Goal: Task Accomplishment & Management: Use online tool/utility

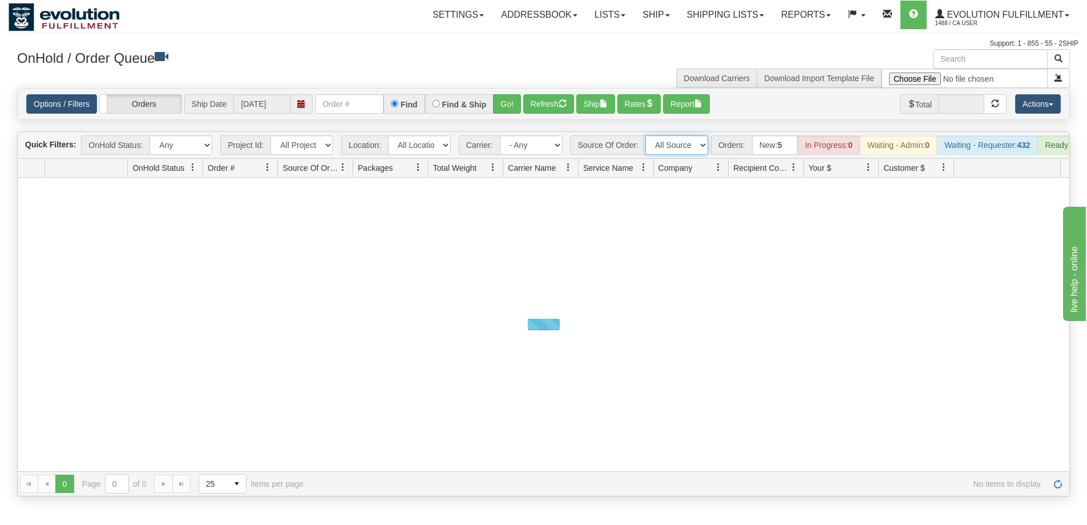
drag, startPoint x: 0, startPoint y: 0, endPoint x: 685, endPoint y: 143, distance: 699.7
click at [685, 143] on select "All Sources AirBlaster 2Ship Integration Ambler Apparel 2Ship Integration BC [M…" at bounding box center [677, 144] width 63 height 19
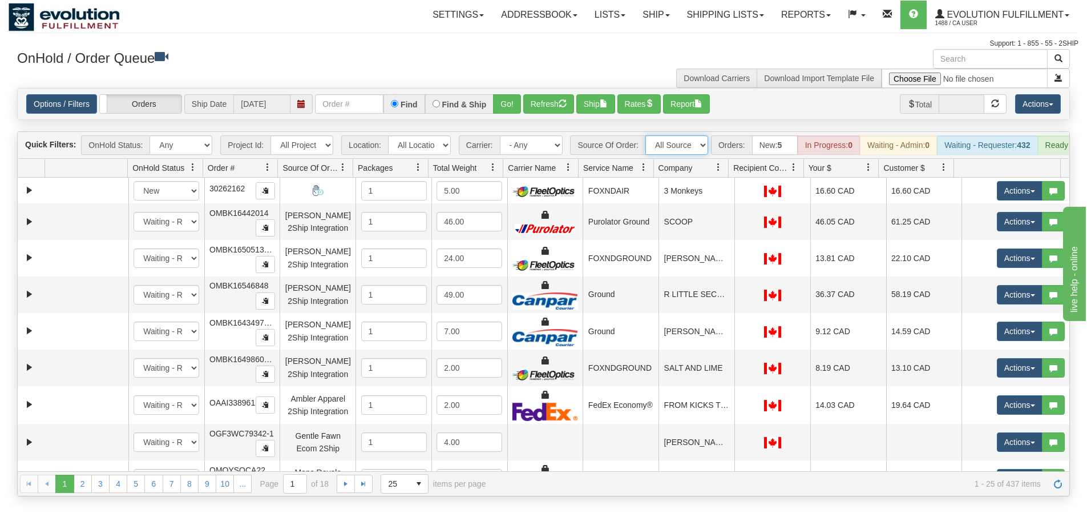
select select "BC [MEDICAL_DATA] Agency 2Ship Integration"
click at [646, 135] on select "All Sources AirBlaster 2Ship Integration Ambler Apparel 2Ship Integration BC [M…" at bounding box center [677, 144] width 63 height 19
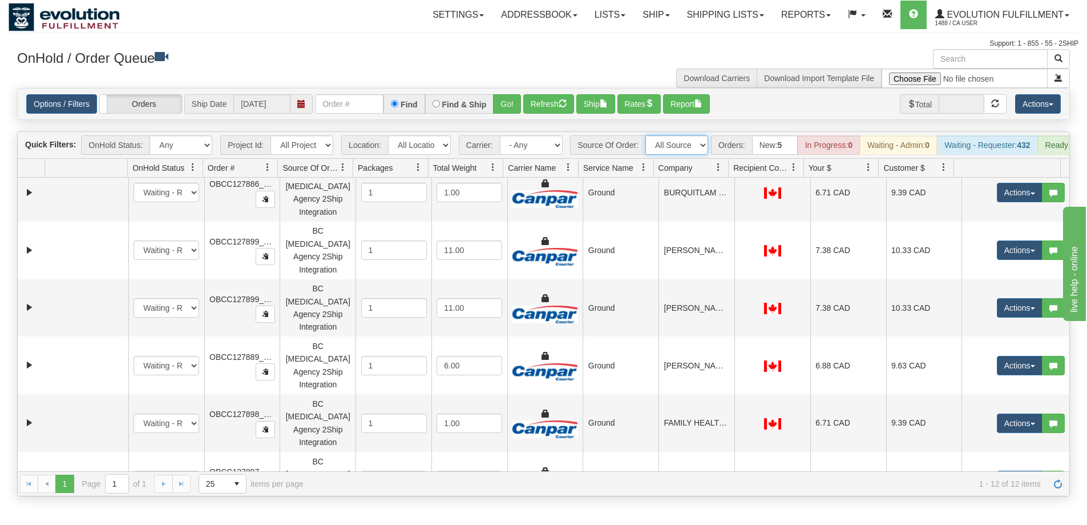
scroll to position [244, 0]
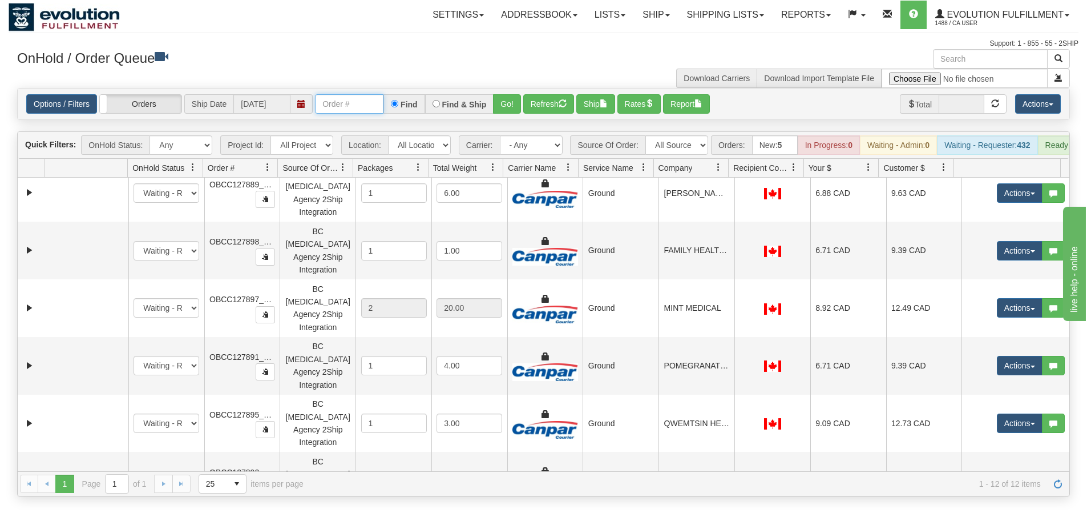
click at [366, 105] on input "text" at bounding box center [349, 103] width 68 height 19
type input "127855"
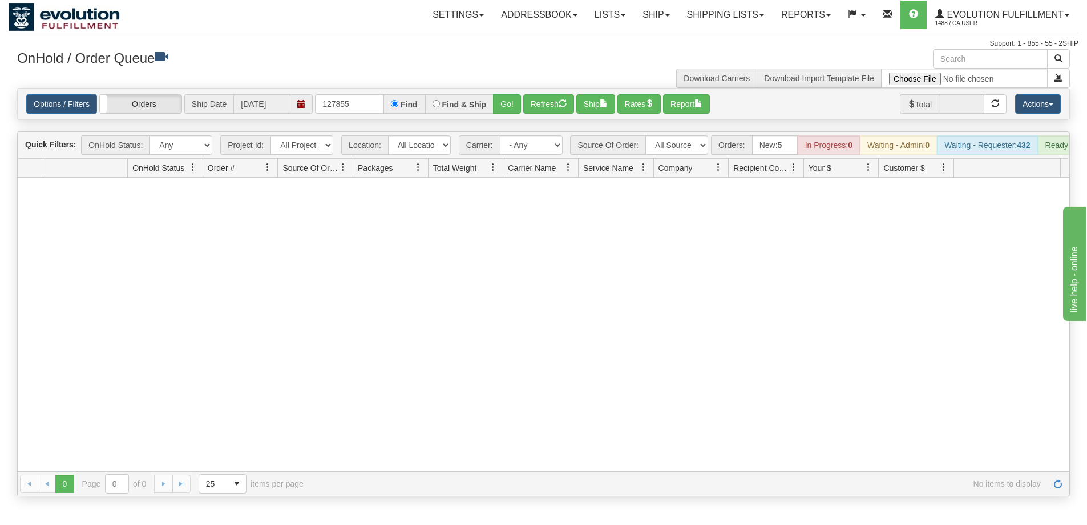
scroll to position [0, 0]
drag, startPoint x: 697, startPoint y: 144, endPoint x: 692, endPoint y: 150, distance: 7.7
click at [697, 144] on select "All Sources AirBlaster 2Ship Integration Ambler Apparel 2Ship Integration BC [M…" at bounding box center [677, 144] width 63 height 19
select select "grid toolbar"
click at [646, 135] on select "All Sources AirBlaster 2Ship Integration Ambler Apparel 2Ship Integration BC [M…" at bounding box center [677, 144] width 63 height 19
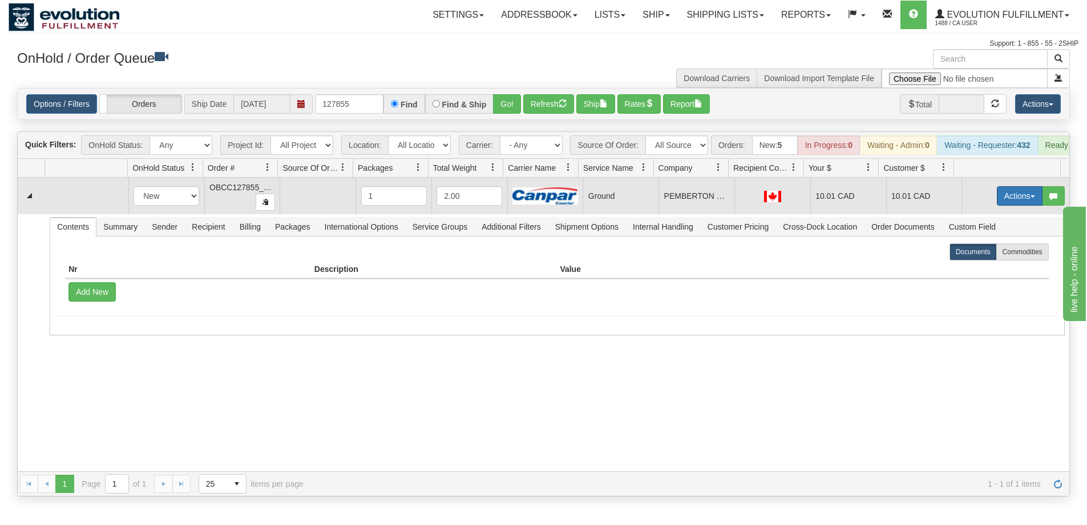
click at [1002, 205] on button "Actions" at bounding box center [1020, 195] width 46 height 19
click at [1005, 252] on span "Rate All Services" at bounding box center [996, 247] width 68 height 9
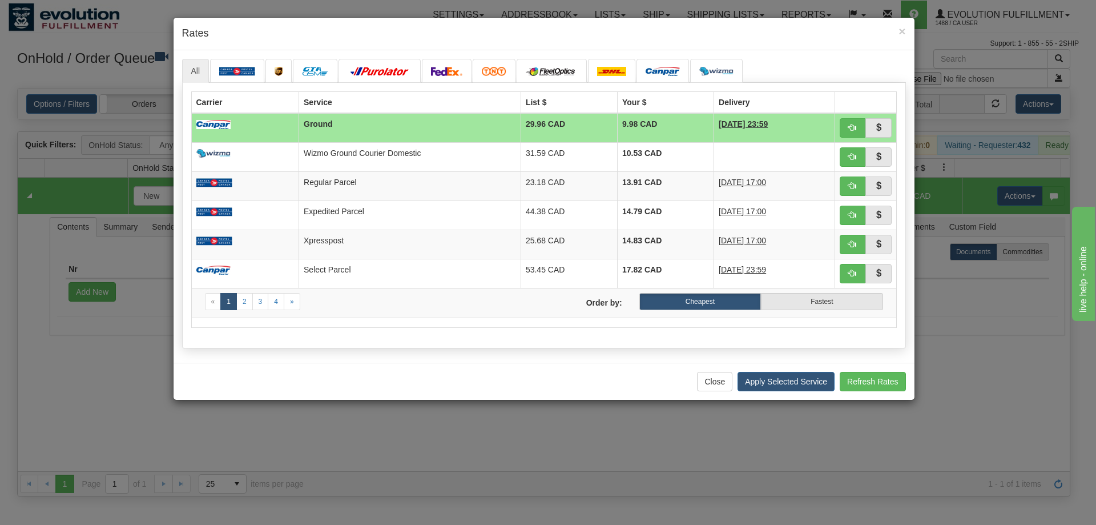
click at [430, 124] on td "Ground" at bounding box center [410, 128] width 222 height 30
click at [787, 384] on button "Apply Selected Service" at bounding box center [785, 381] width 97 height 19
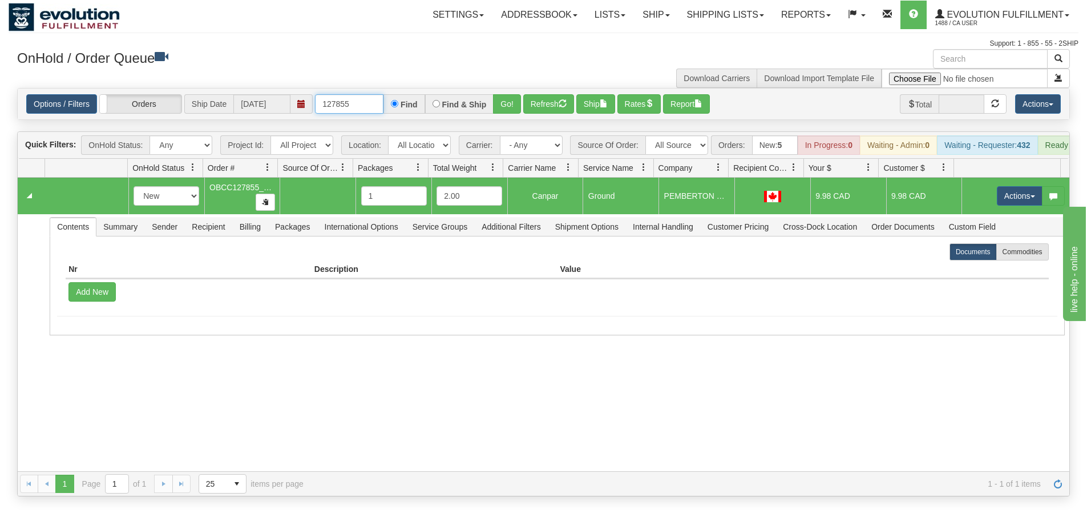
drag, startPoint x: 364, startPoint y: 103, endPoint x: 222, endPoint y: 95, distance: 142.3
click at [222, 95] on div "Options / Filters Group Shipments Orders Ship Date [DATE] 127855 Find Find & Sh…" at bounding box center [543, 103] width 1035 height 19
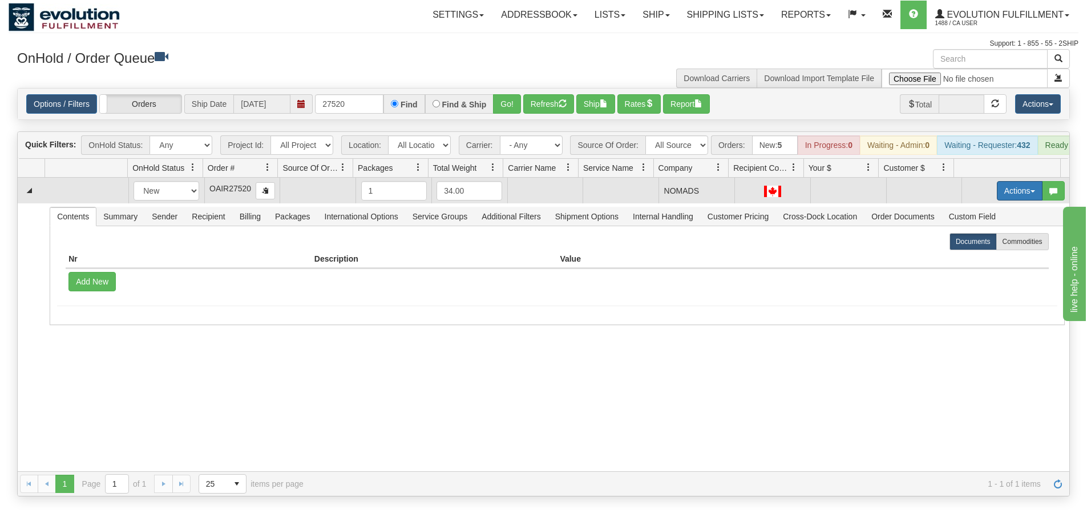
click at [997, 200] on button "Actions" at bounding box center [1020, 190] width 46 height 19
click at [1003, 247] on span "Rate All Services" at bounding box center [996, 241] width 68 height 9
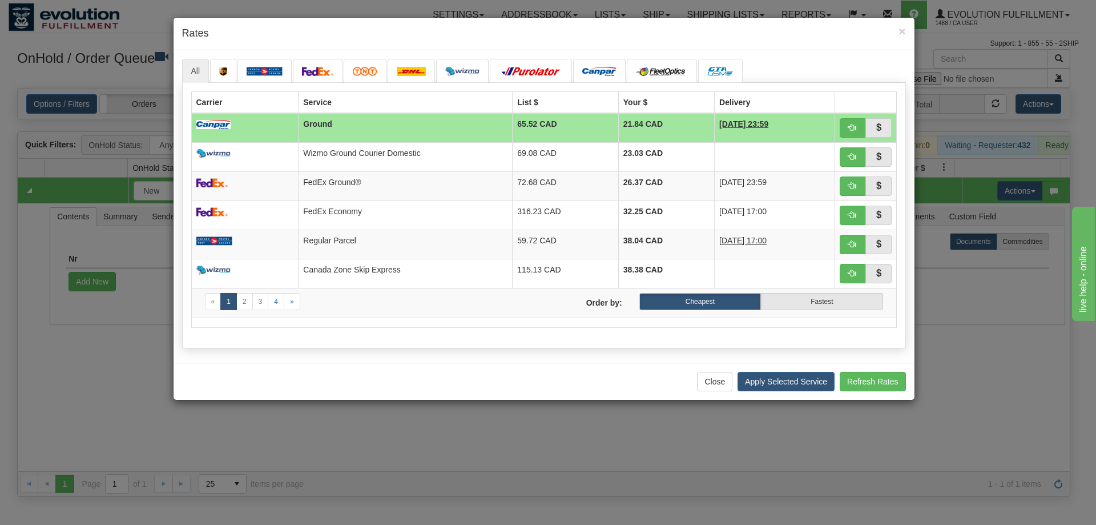
click at [630, 382] on div "Close Apply Selected Service Refresh Rates" at bounding box center [544, 380] width 741 height 37
click at [451, 185] on td "FedEx Ground®" at bounding box center [406, 185] width 214 height 29
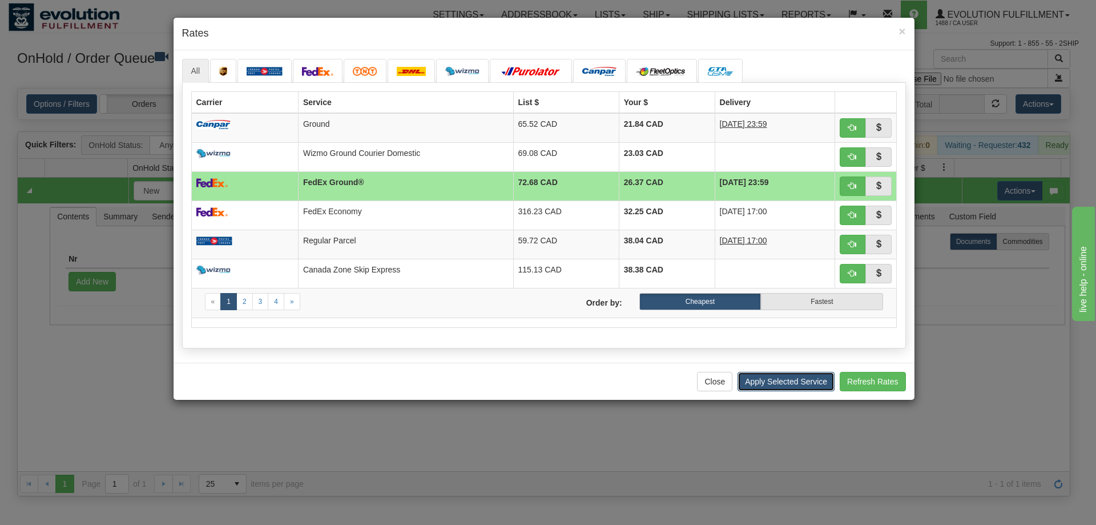
click at [802, 376] on button "Apply Selected Service" at bounding box center [785, 381] width 97 height 19
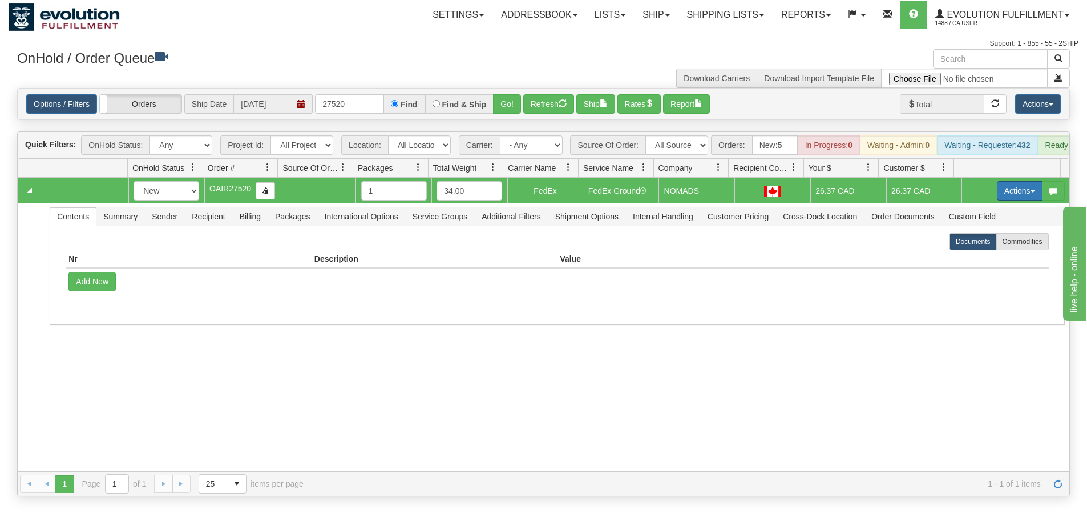
click at [999, 200] on button "Actions" at bounding box center [1020, 190] width 46 height 19
click at [1002, 247] on span "Rate All Services" at bounding box center [996, 241] width 68 height 9
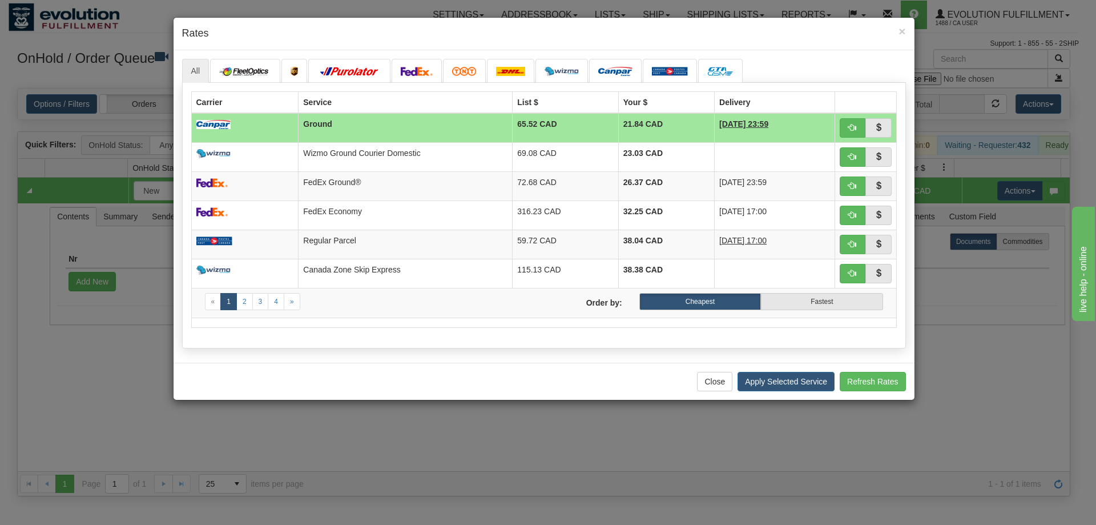
click at [993, 357] on div "× Rates All" at bounding box center [548, 262] width 1096 height 525
click at [378, 180] on td "FedEx Ground®" at bounding box center [406, 185] width 214 height 29
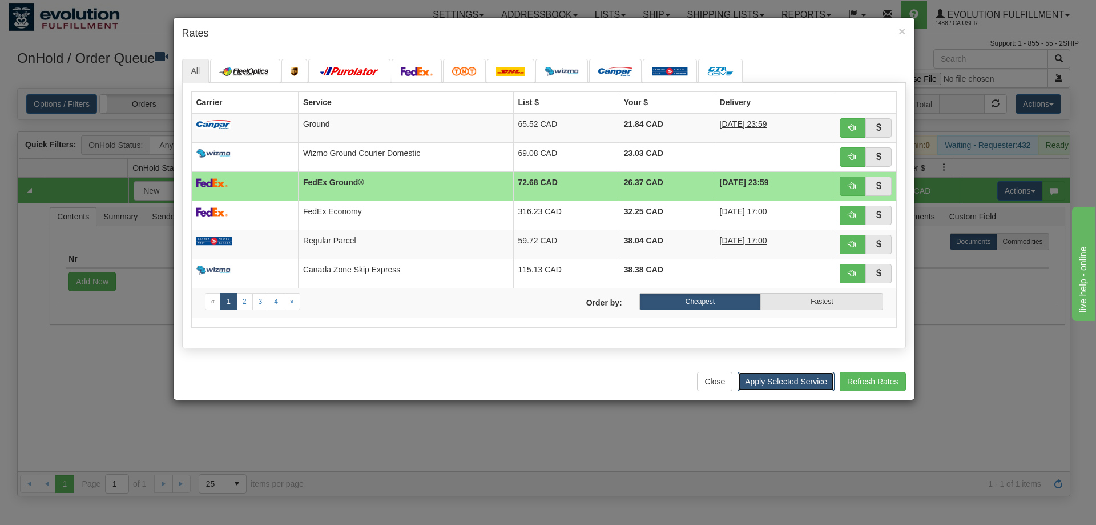
click at [809, 377] on button "Apply Selected Service" at bounding box center [785, 381] width 97 height 19
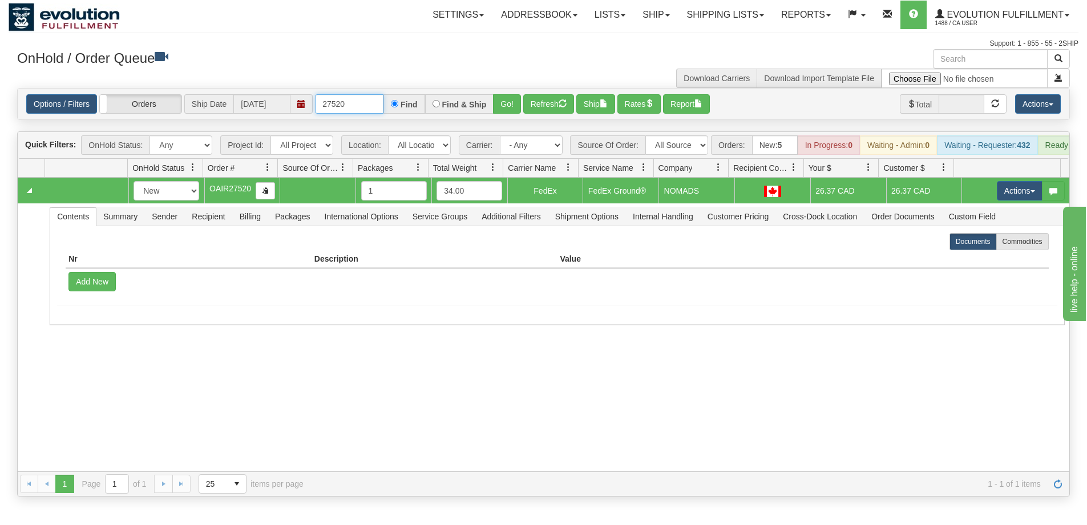
drag, startPoint x: 354, startPoint y: 105, endPoint x: 228, endPoint y: 103, distance: 126.7
click at [228, 103] on div "Options / Filters Group Shipments Orders Ship Date [DATE] 27520 Find Find & Shi…" at bounding box center [543, 103] width 1035 height 19
type input "127855"
click at [503, 106] on button "Go!" at bounding box center [507, 103] width 28 height 19
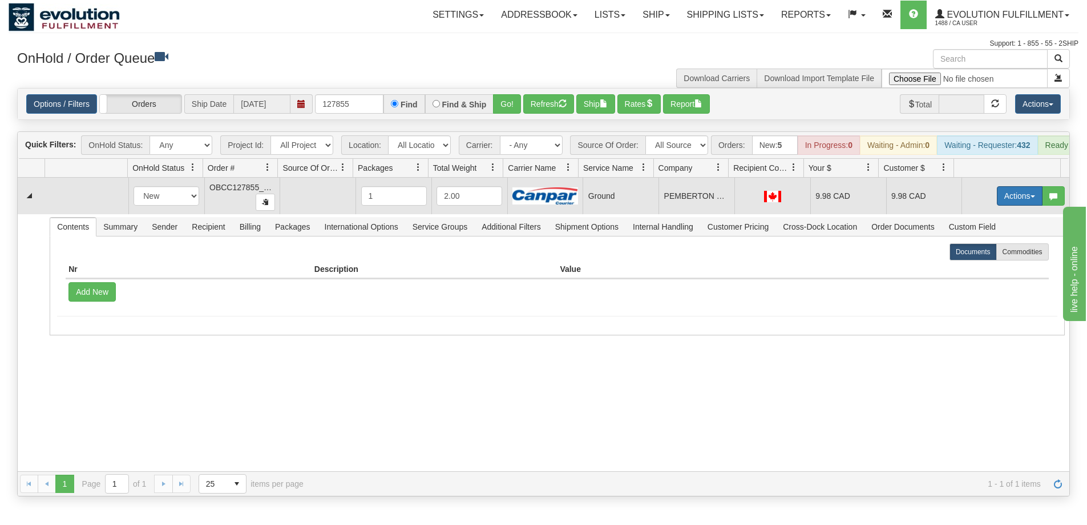
click at [1006, 204] on button "Actions" at bounding box center [1020, 195] width 46 height 19
click at [989, 252] on span "Rate All Services" at bounding box center [996, 247] width 68 height 9
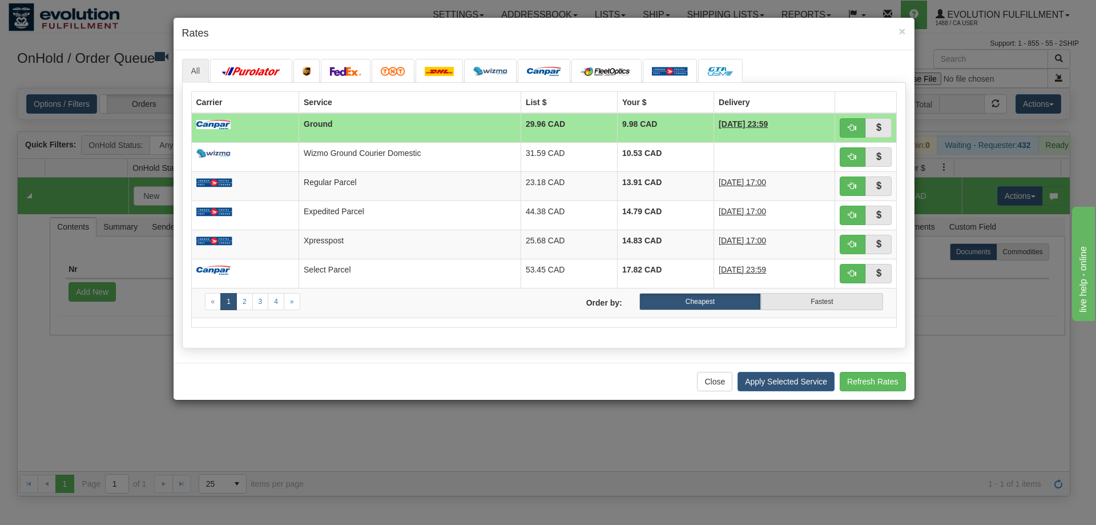
click at [760, 440] on div "× Rates All" at bounding box center [548, 262] width 1096 height 525
click at [752, 377] on button "Apply Selected Service" at bounding box center [785, 381] width 97 height 19
